Goal: Information Seeking & Learning: Compare options

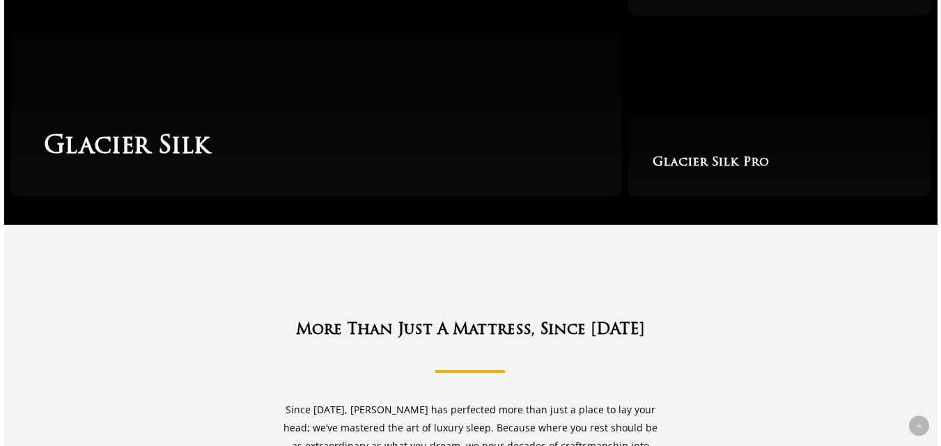
scroll to position [2367, 0]
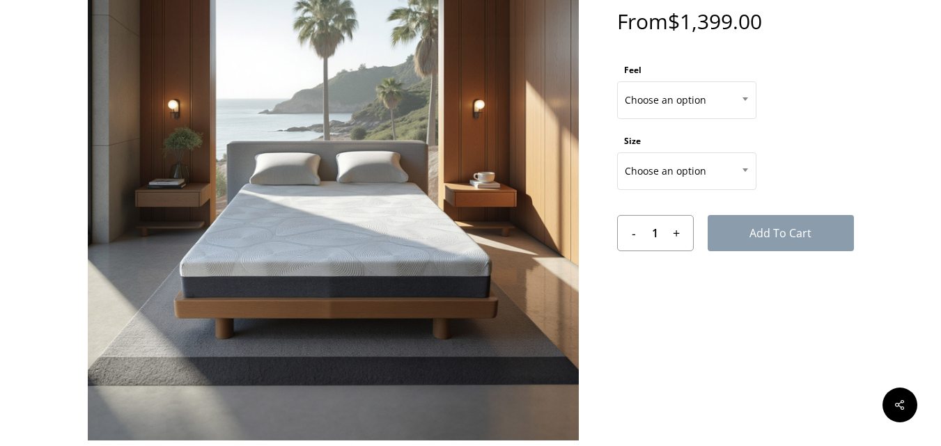
scroll to position [14, 0]
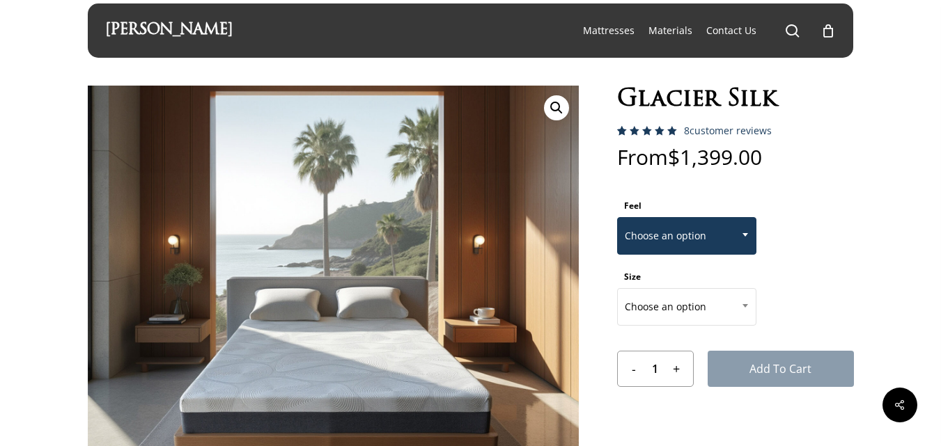
click at [746, 232] on span at bounding box center [745, 234] width 21 height 35
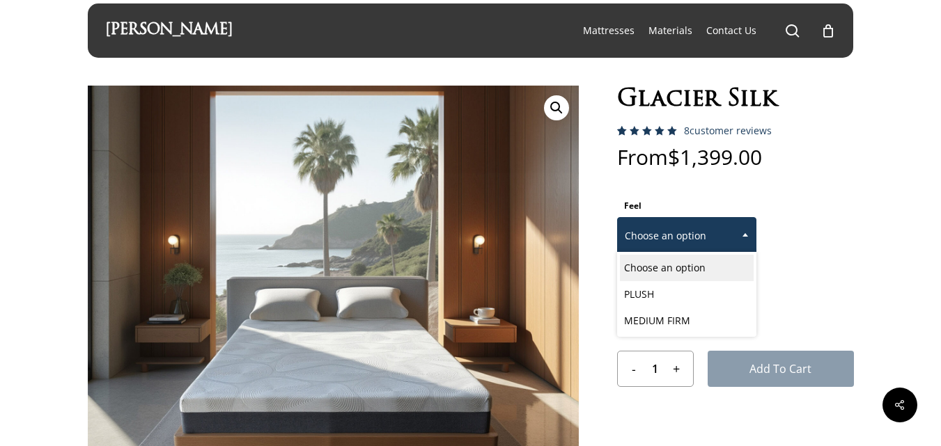
select select "MEDIUM FIRM"
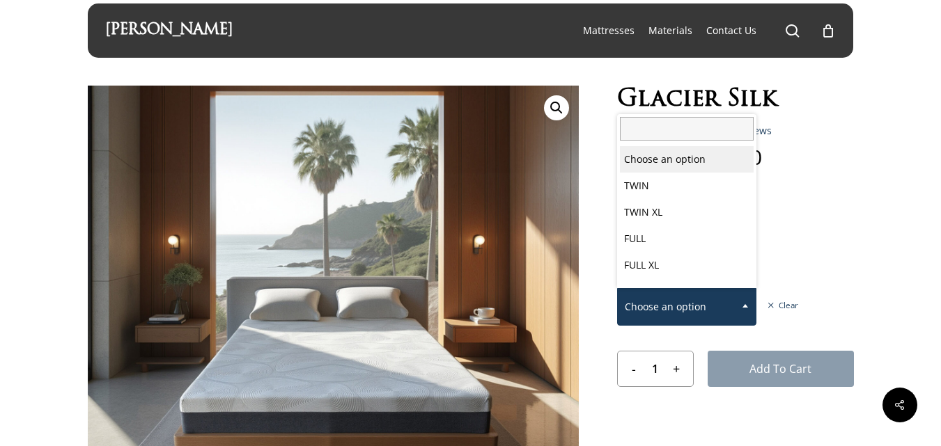
click at [746, 304] on span at bounding box center [745, 305] width 21 height 35
select select "FULL"
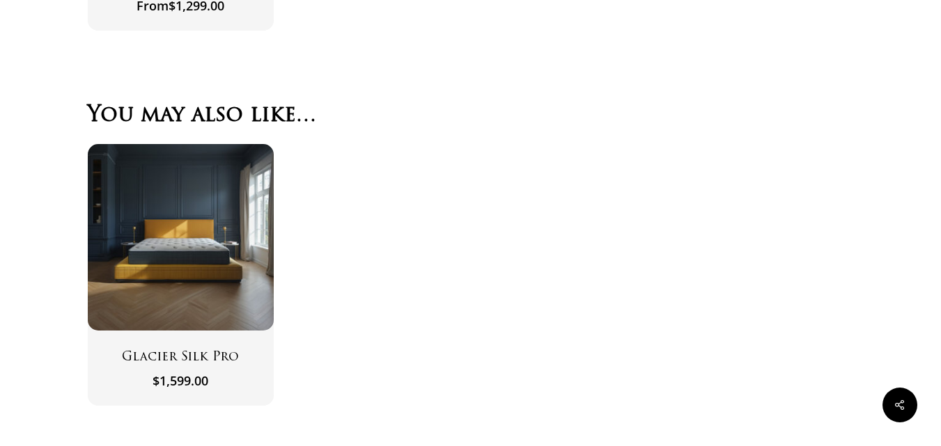
scroll to position [4191, 0]
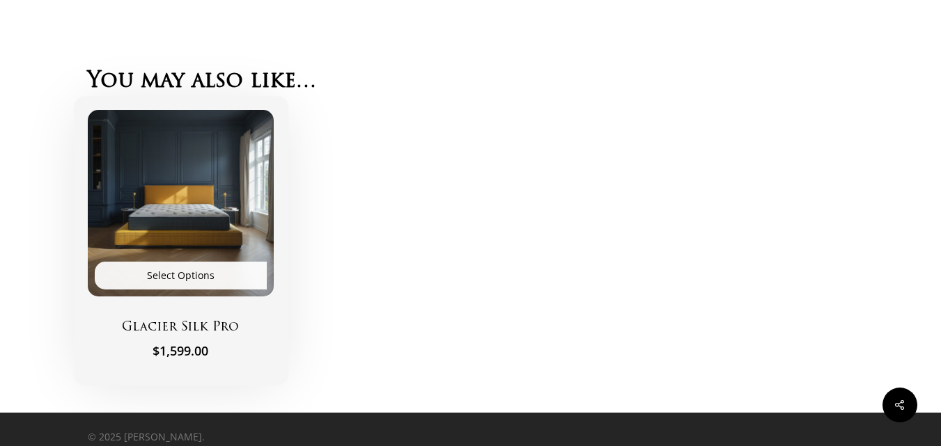
click at [167, 223] on img "Glacier Silk Pro" at bounding box center [181, 203] width 187 height 187
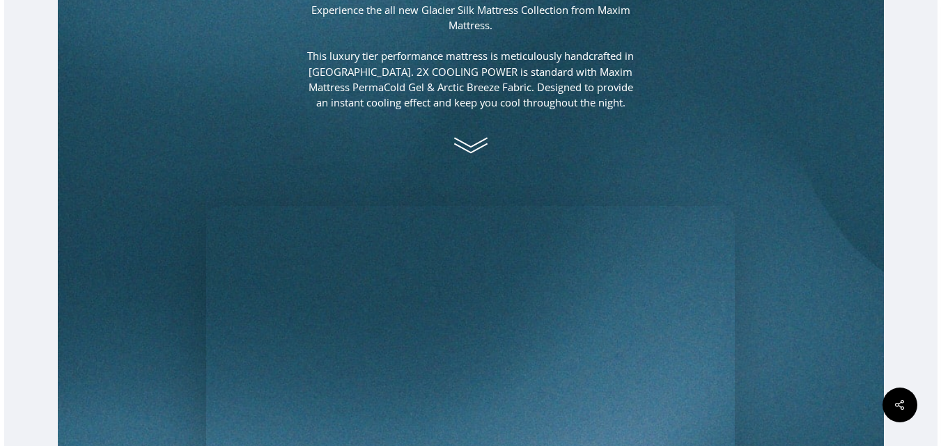
scroll to position [905, 0]
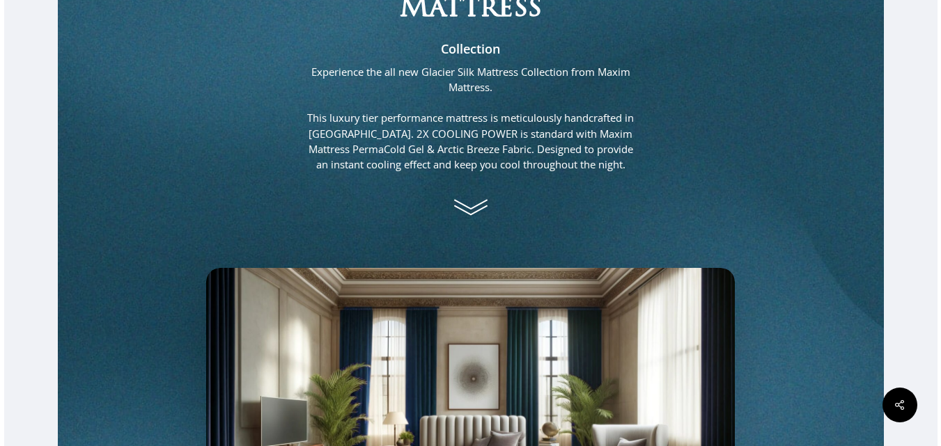
click at [471, 207] on icon at bounding box center [470, 207] width 35 height 35
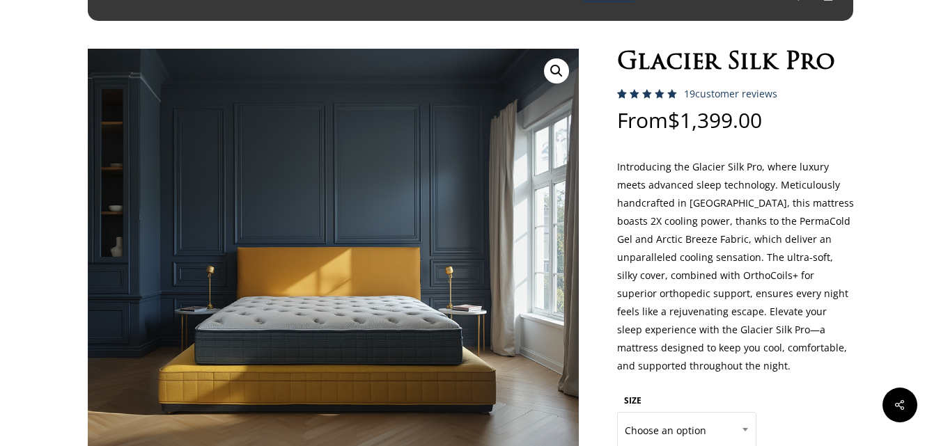
scroll to position [0, 0]
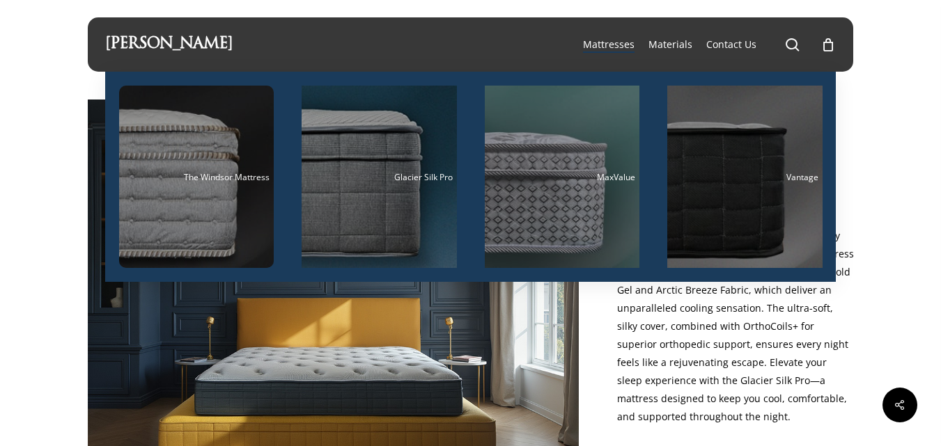
click at [827, 176] on li "Vantage" at bounding box center [744, 177] width 183 height 210
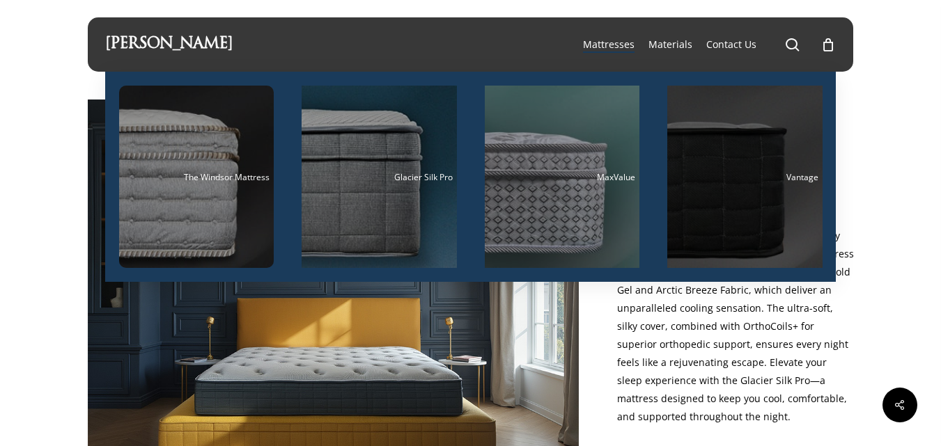
click at [809, 180] on span "Vantage" at bounding box center [802, 177] width 32 height 12
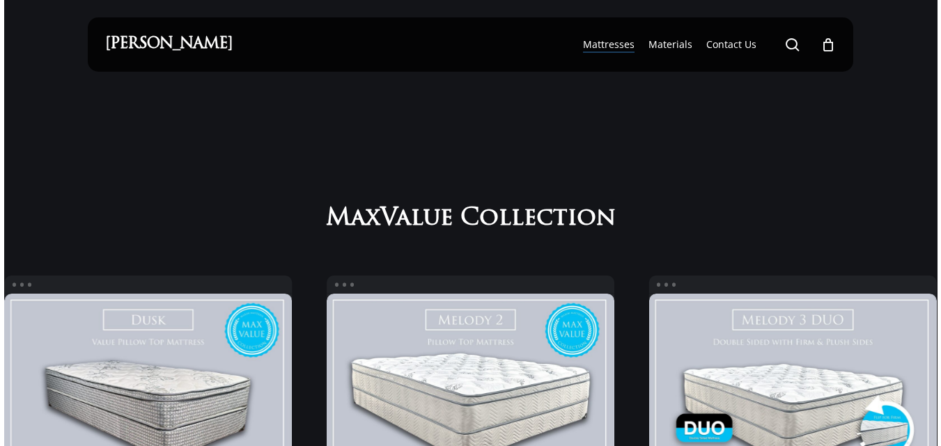
scroll to position [771, 0]
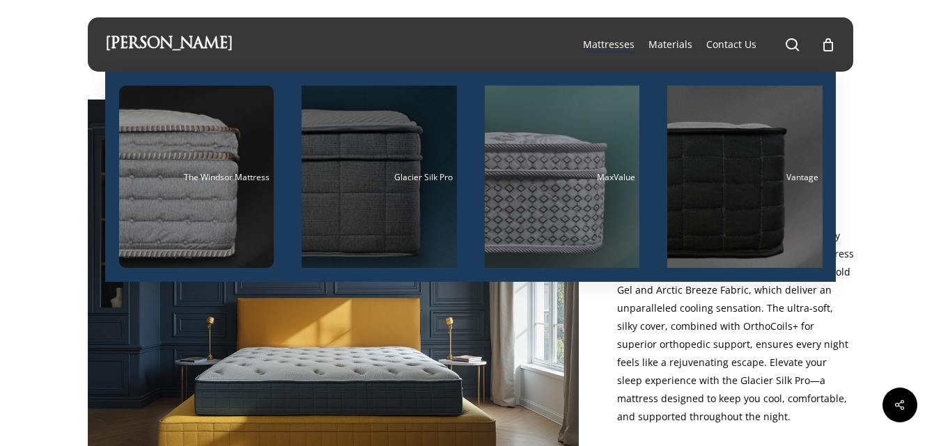
click at [360, 168] on div "Main Menu" at bounding box center [378, 177] width 155 height 182
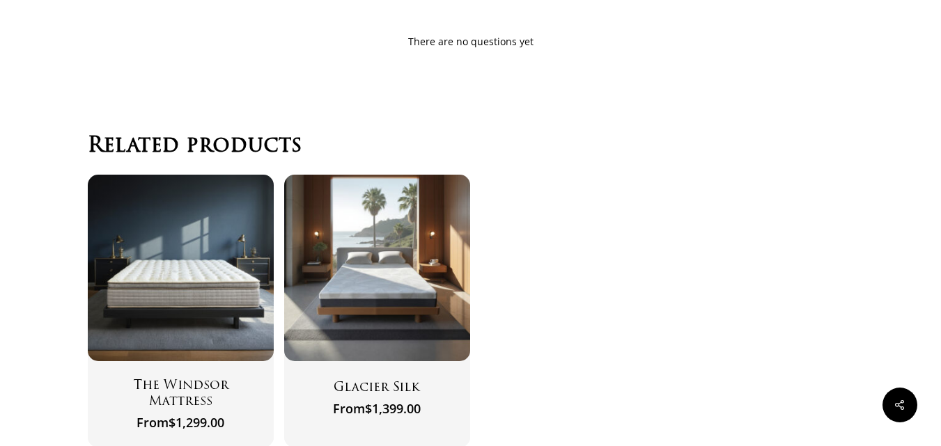
scroll to position [5222, 0]
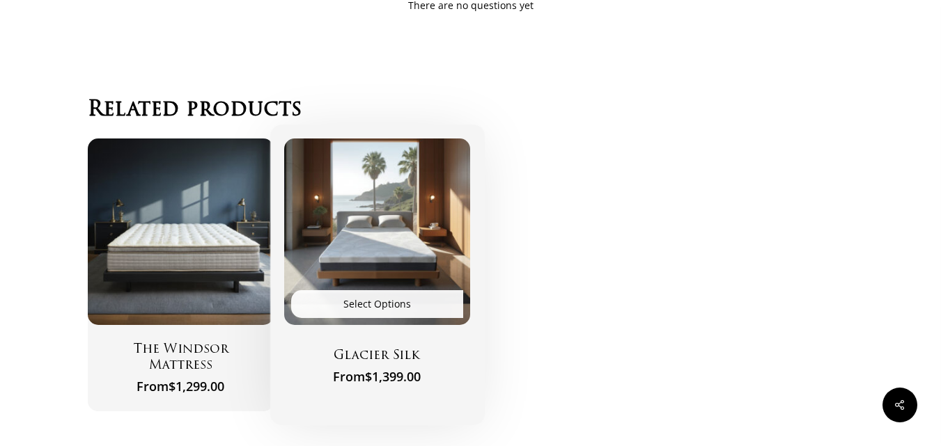
click at [418, 281] on img "Glacier Silk" at bounding box center [377, 232] width 187 height 187
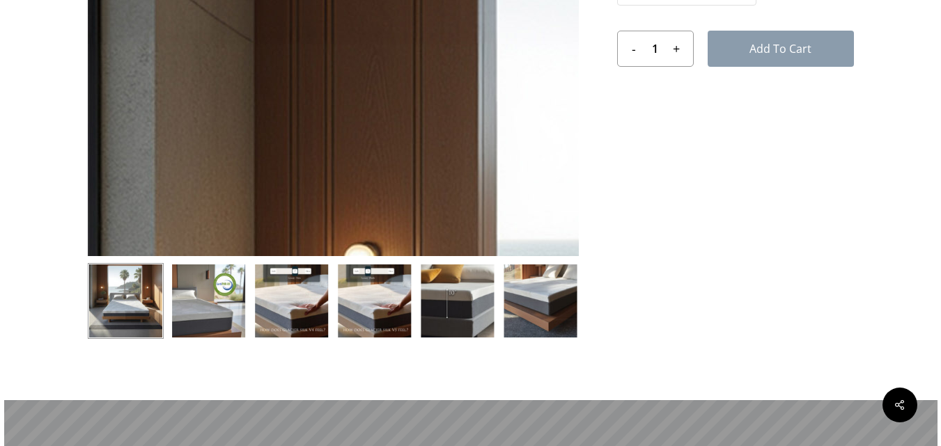
scroll to position [348, 0]
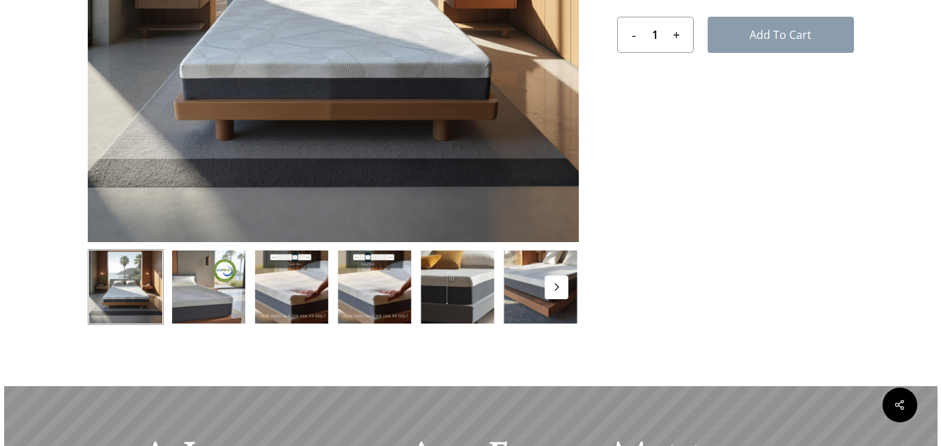
click at [551, 286] on button "Next" at bounding box center [556, 288] width 24 height 24
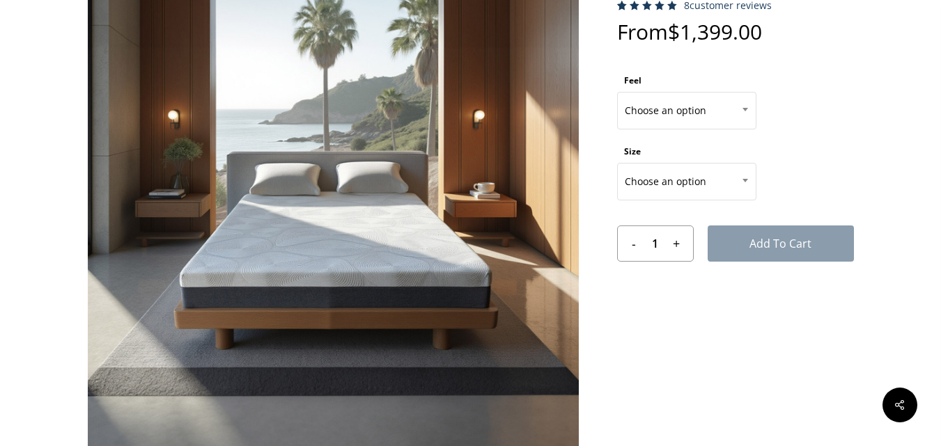
scroll to position [0, 0]
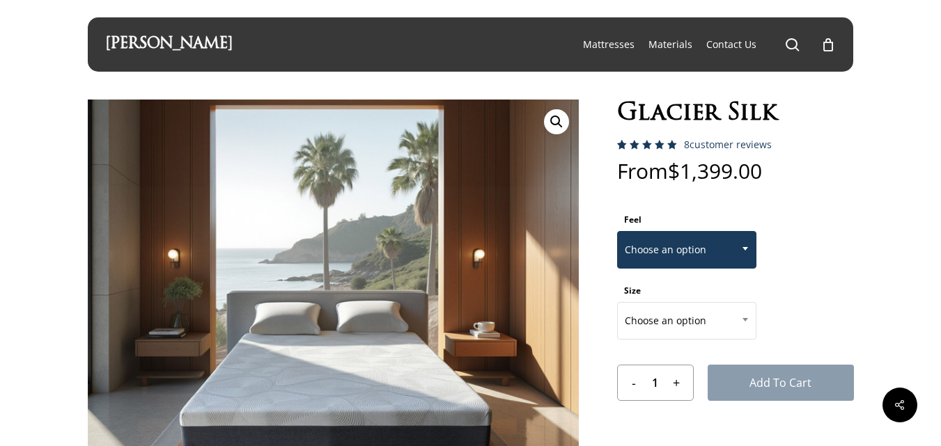
click at [743, 246] on span at bounding box center [745, 248] width 21 height 35
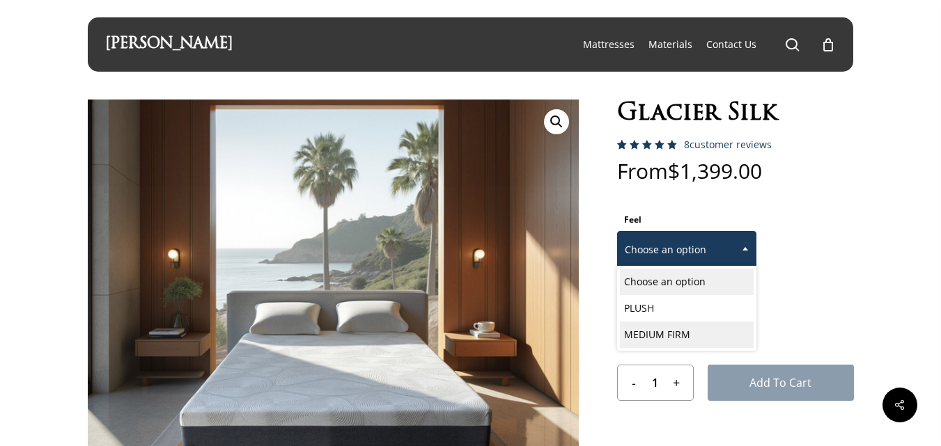
select select "MEDIUM FIRM"
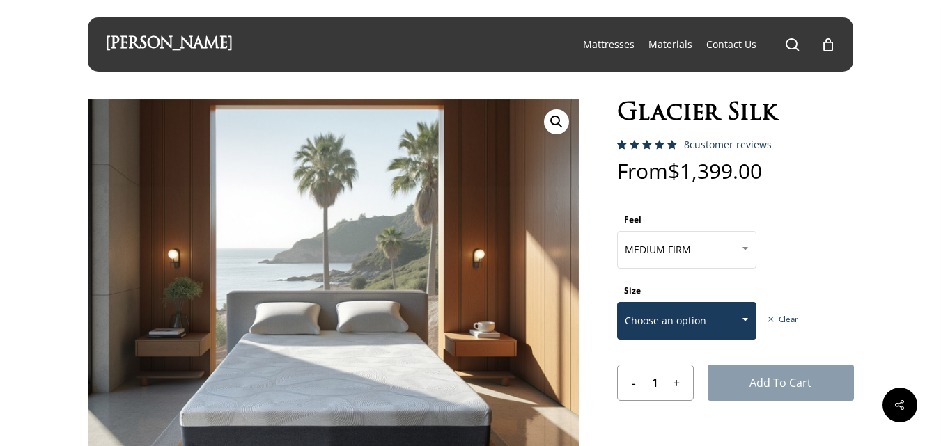
click at [746, 317] on span at bounding box center [745, 319] width 21 height 35
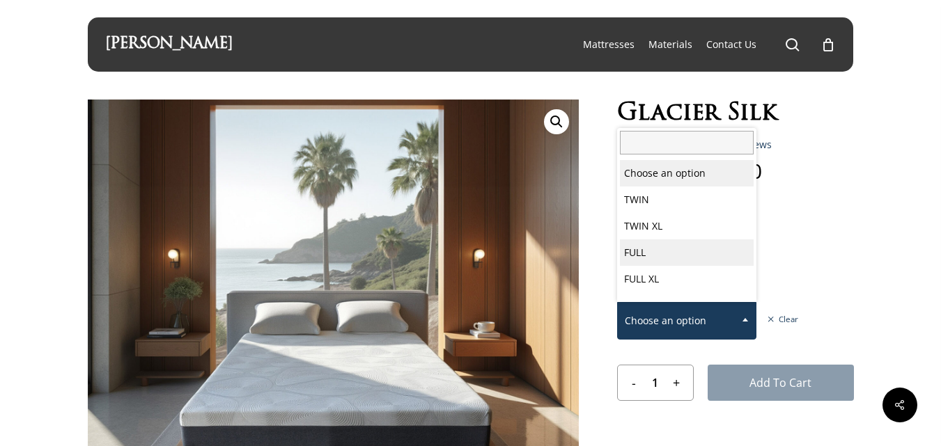
select select "FULL"
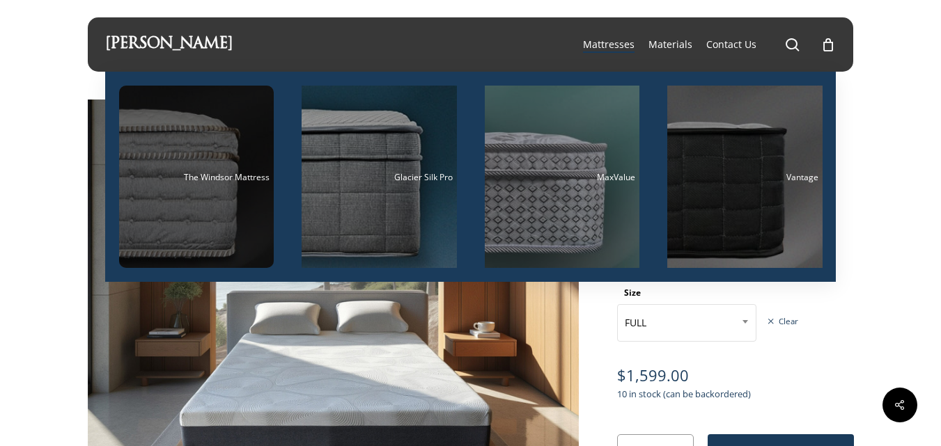
click at [193, 175] on span "The Windsor Mattress" at bounding box center [227, 177] width 86 height 12
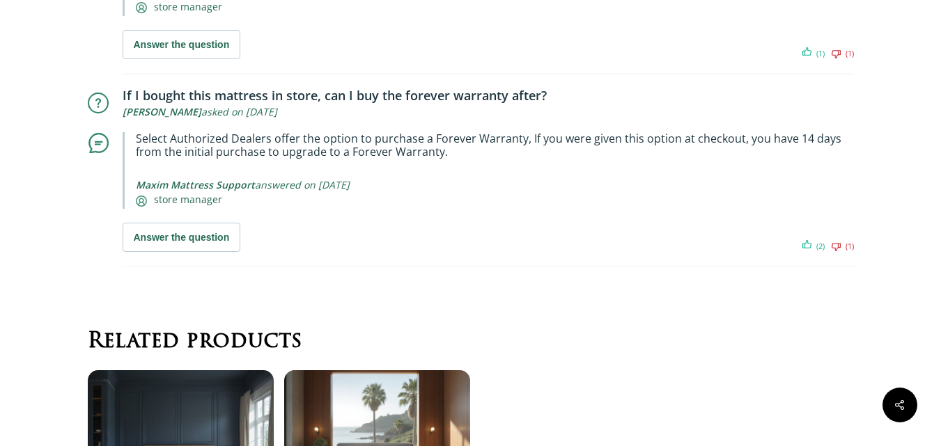
scroll to position [9051, 0]
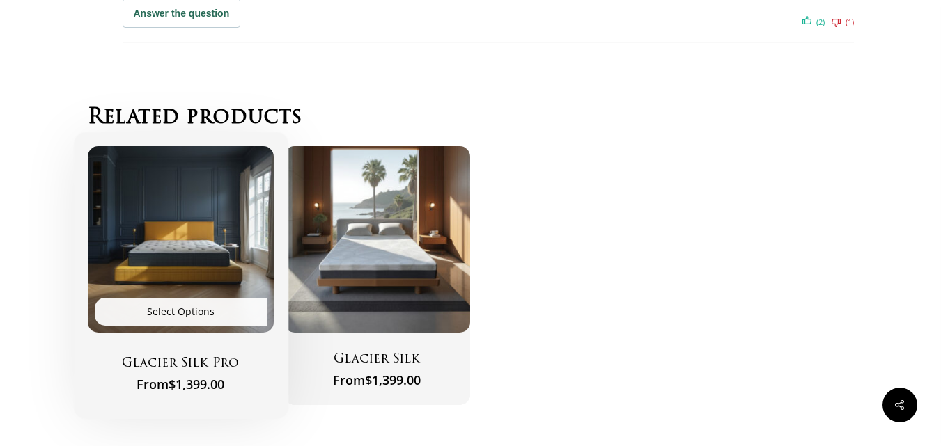
click at [146, 274] on img "Glacier Silk Pro" at bounding box center [181, 239] width 187 height 187
